Goal: Task Accomplishment & Management: Complete application form

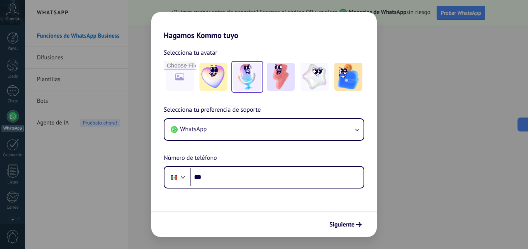
click at [254, 76] on img at bounding box center [247, 77] width 28 height 28
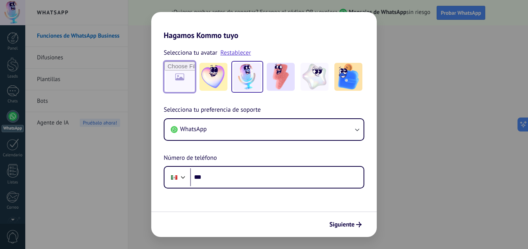
click at [186, 77] on input "file" at bounding box center [179, 77] width 30 height 30
click at [286, 72] on img at bounding box center [281, 77] width 28 height 28
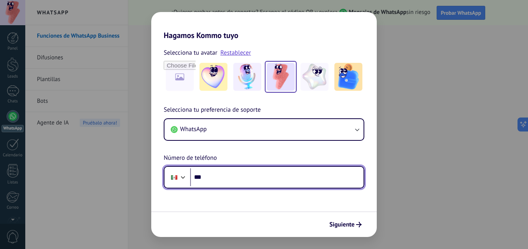
click at [237, 176] on input "***" at bounding box center [276, 178] width 173 height 18
type input "**********"
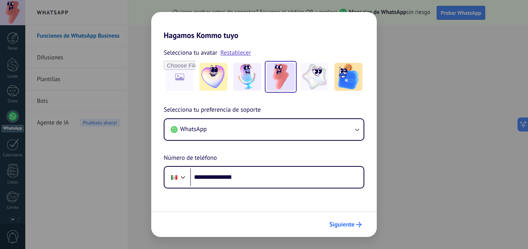
click at [340, 225] on span "Siguiente" at bounding box center [341, 224] width 25 height 5
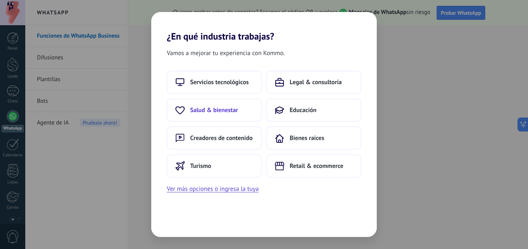
click at [237, 117] on button "Salud & bienestar" at bounding box center [214, 110] width 95 height 23
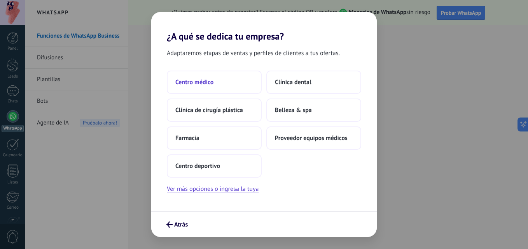
click at [218, 88] on button "Centro médico" at bounding box center [214, 82] width 95 height 23
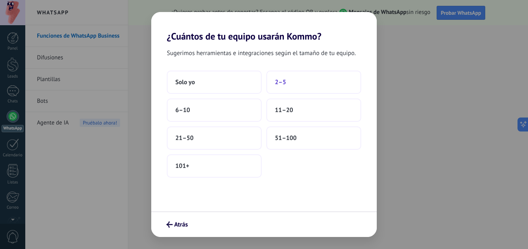
click at [292, 82] on button "2–5" at bounding box center [313, 82] width 95 height 23
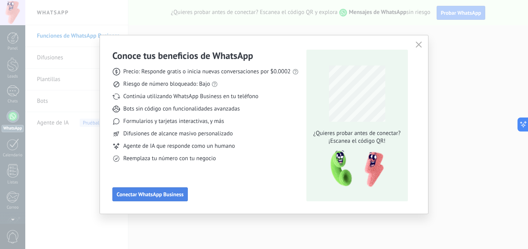
click at [157, 195] on span "Conectar WhatsApp Business" at bounding box center [150, 194] width 67 height 5
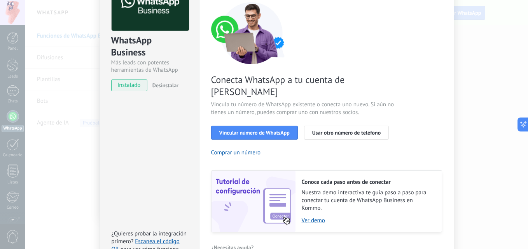
scroll to position [59, 0]
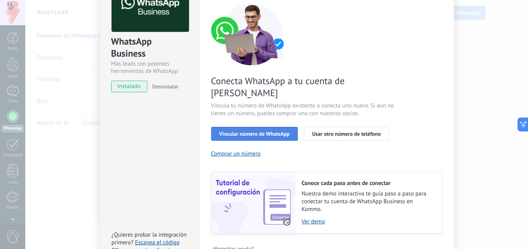
click at [273, 131] on span "Vincular número de WhatsApp" at bounding box center [254, 133] width 70 height 5
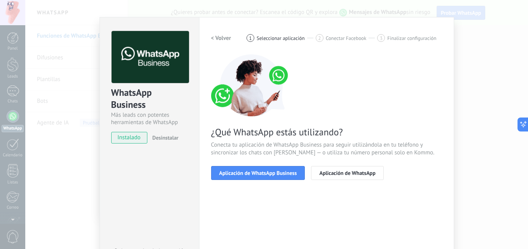
scroll to position [8, 0]
click at [246, 169] on button "Aplicación de WhatsApp Business" at bounding box center [258, 173] width 94 height 14
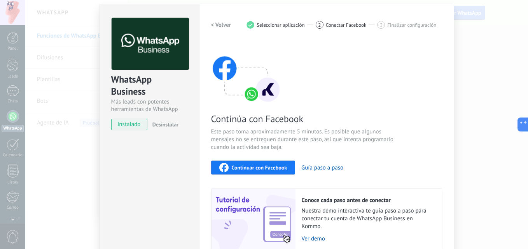
scroll to position [19, 0]
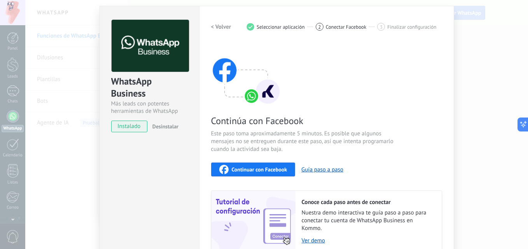
click at [261, 169] on span "Continuar con Facebook" at bounding box center [260, 169] width 56 height 5
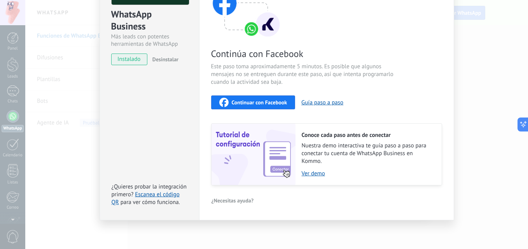
scroll to position [0, 0]
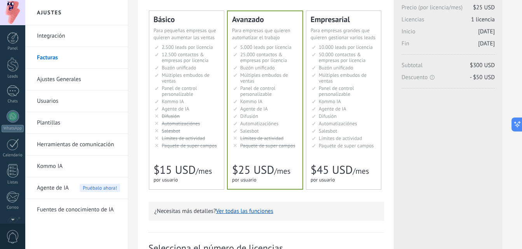
scroll to position [74, 0]
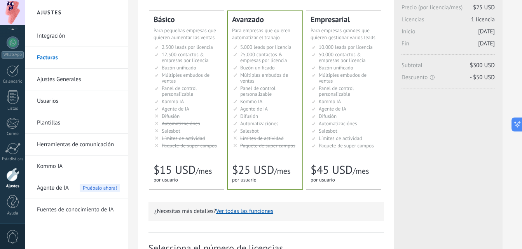
click at [10, 117] on div "Panel Leads Chats WhatsApp Clientes" at bounding box center [12, 91] width 25 height 266
click at [4, 54] on div "WhatsApp" at bounding box center [13, 54] width 22 height 7
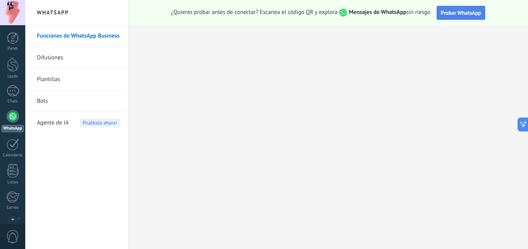
click at [451, 12] on span "Probar WhatsApp" at bounding box center [461, 12] width 40 height 7
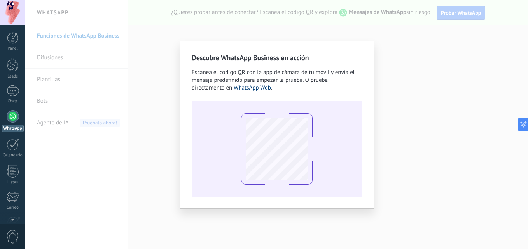
click at [264, 85] on link "WhatsApp Web" at bounding box center [251, 87] width 37 height 7
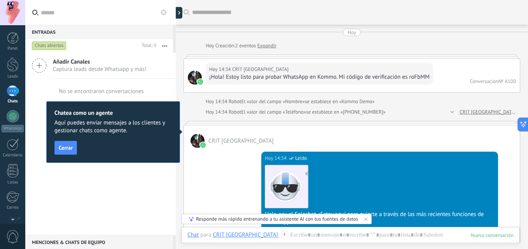
scroll to position [12, 0]
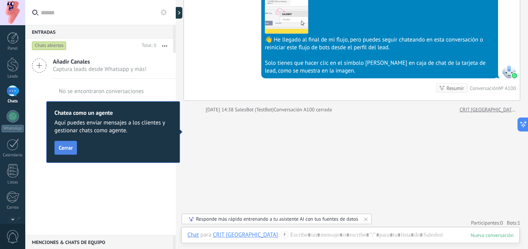
click at [69, 149] on span "Cerrar" at bounding box center [66, 147] width 14 height 5
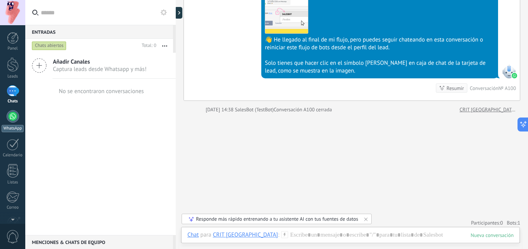
click at [4, 118] on link "WhatsApp" at bounding box center [12, 121] width 25 height 22
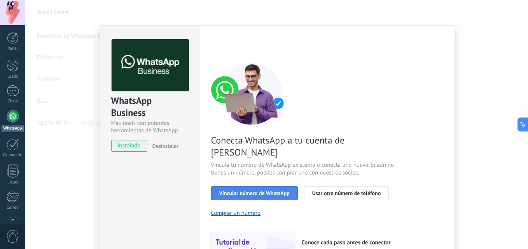
click at [251, 191] on span "Vincular número de WhatsApp" at bounding box center [254, 193] width 70 height 5
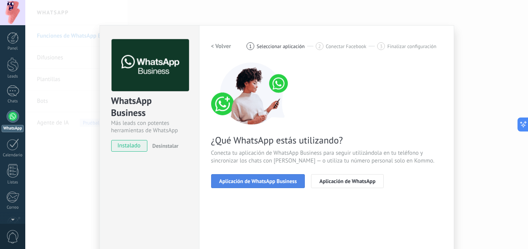
click at [260, 179] on span "Aplicación de WhatsApp Business" at bounding box center [258, 181] width 78 height 5
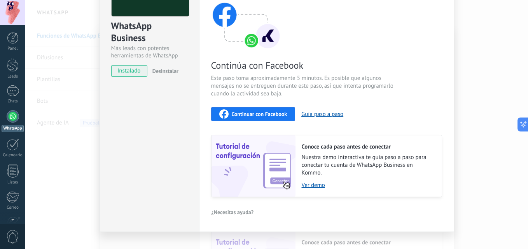
scroll to position [21, 0]
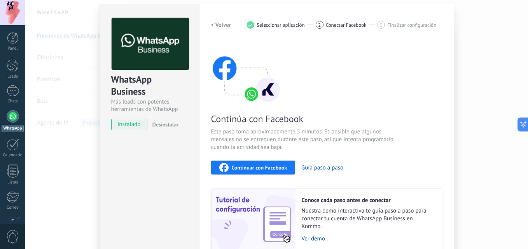
click at [250, 167] on span "Continuar con Facebook" at bounding box center [260, 167] width 56 height 5
